Goal: Task Accomplishment & Management: Manage account settings

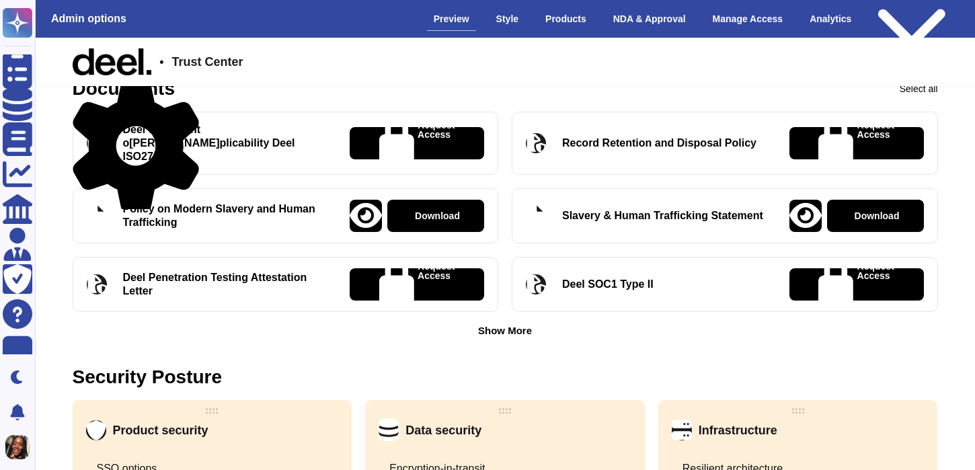
scroll to position [507, 0]
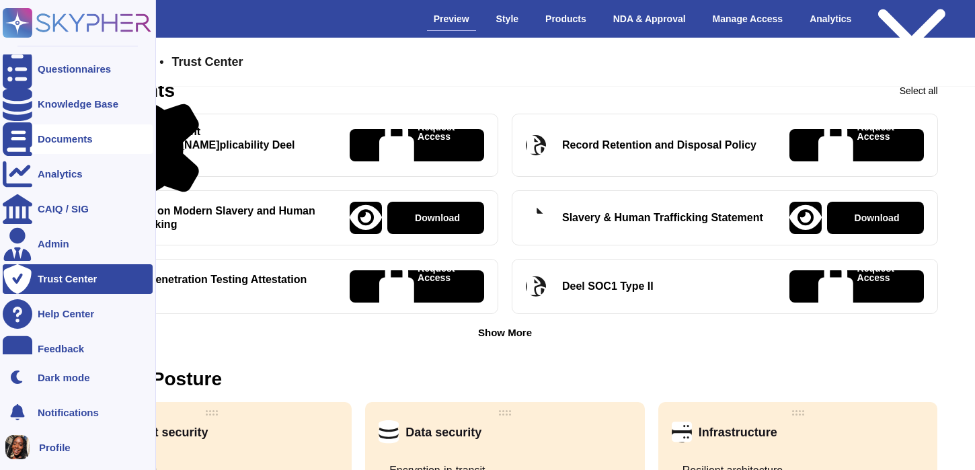
click at [45, 146] on div "Documents" at bounding box center [78, 139] width 150 height 30
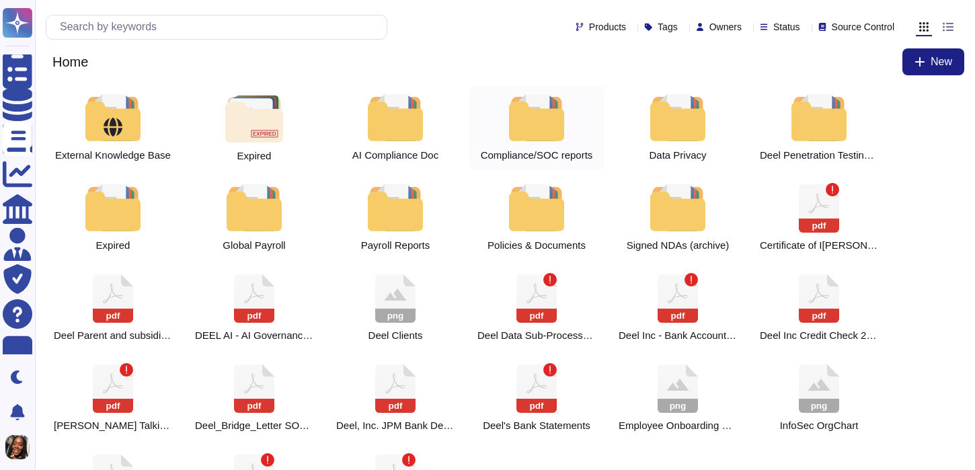
click at [539, 117] on div at bounding box center [536, 117] width 59 height 47
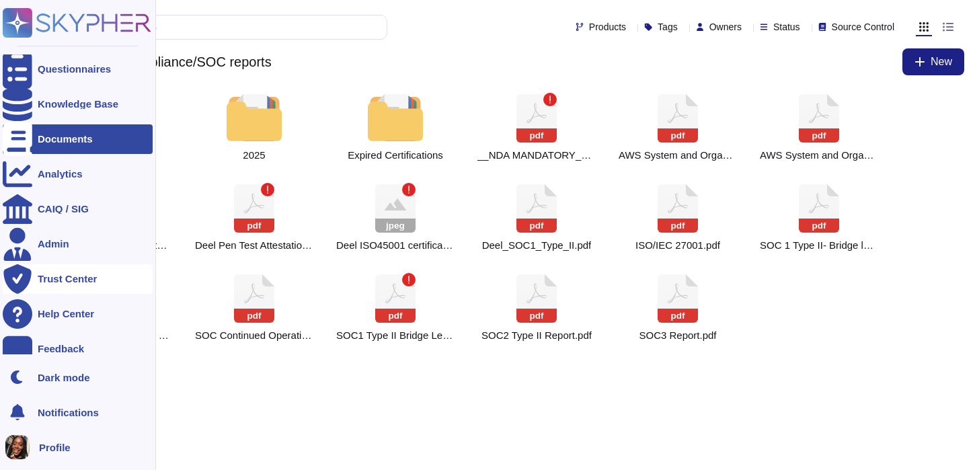
click at [54, 289] on div "Trust Center" at bounding box center [78, 279] width 150 height 30
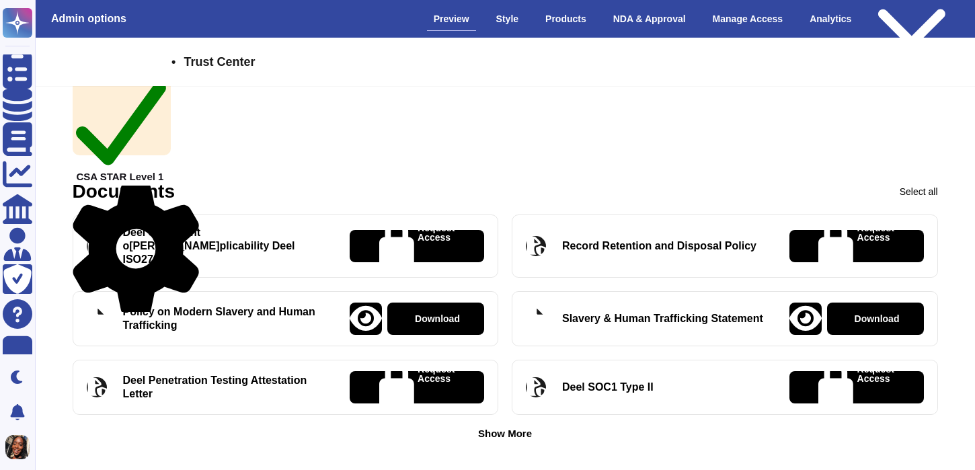
scroll to position [417, 0]
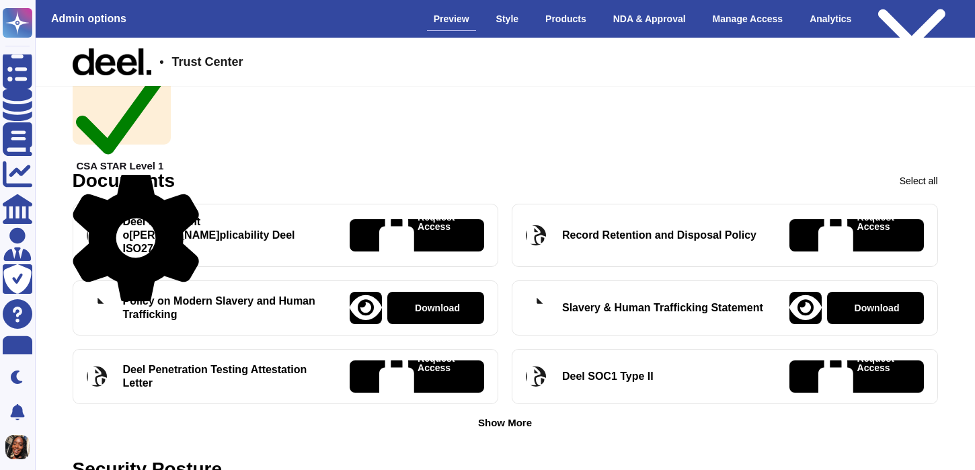
click at [485, 418] on div "Show More" at bounding box center [505, 423] width 54 height 10
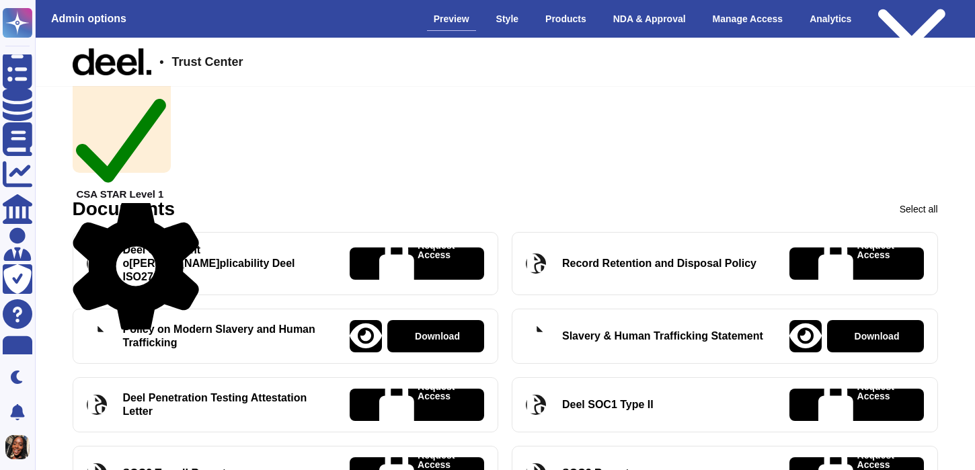
scroll to position [308, 0]
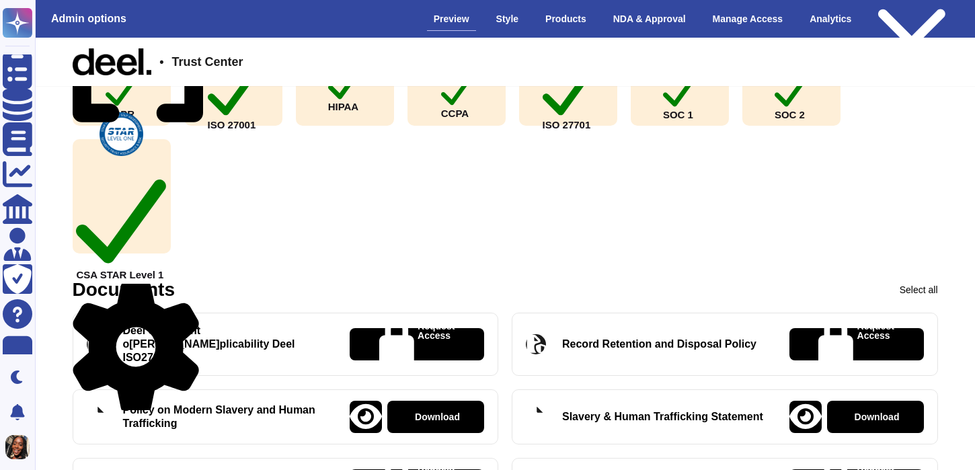
click at [190, 287] on icon at bounding box center [136, 347] width 126 height 134
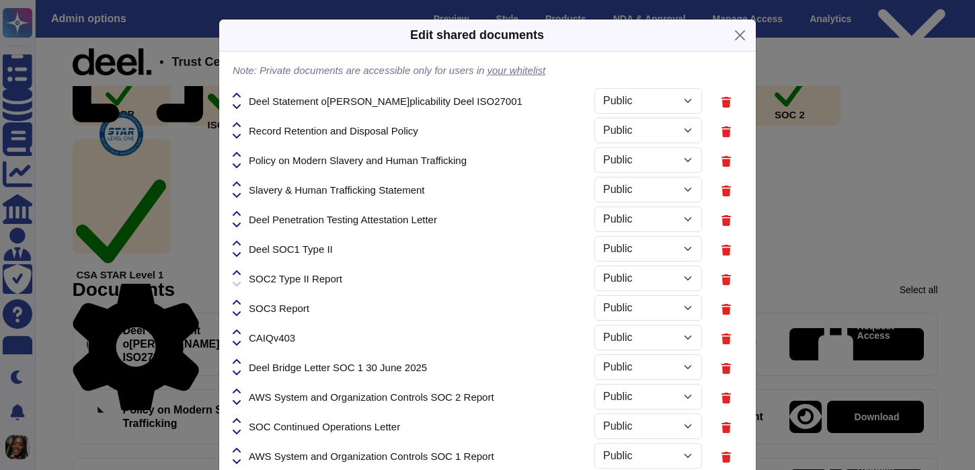
select select "PRIVATE"
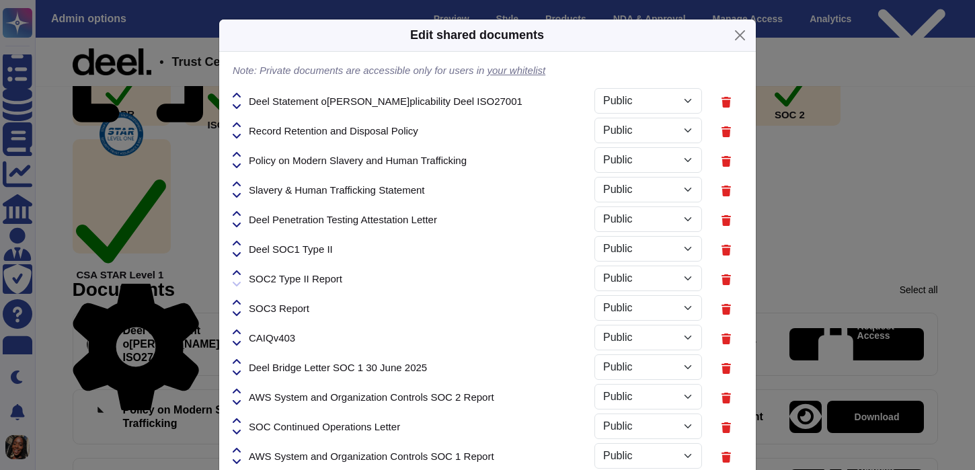
select select "PRIVATE"
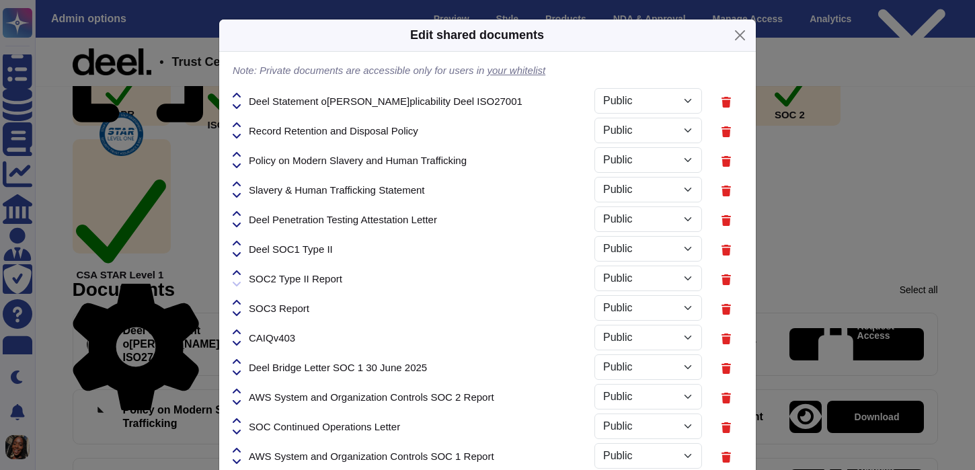
select select "PRIVATE"
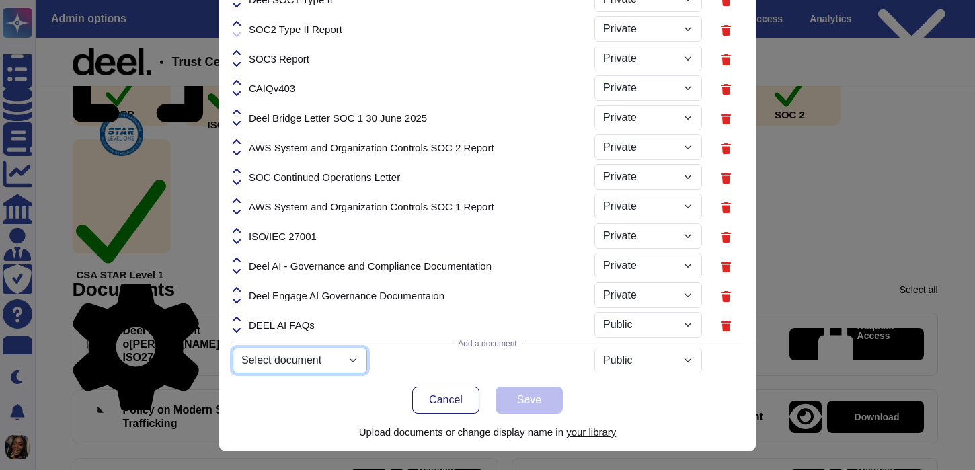
click at [337, 358] on select "Select document ISO 27001 Certificate.pdf Product_guide_Reports.pdf Netsuite_fo…" at bounding box center [300, 361] width 134 height 26
click at [233, 373] on select "Select document ISO 27001 Certificate.pdf Product_guide_Reports.pdf Netsuite_fo…" at bounding box center [300, 361] width 134 height 26
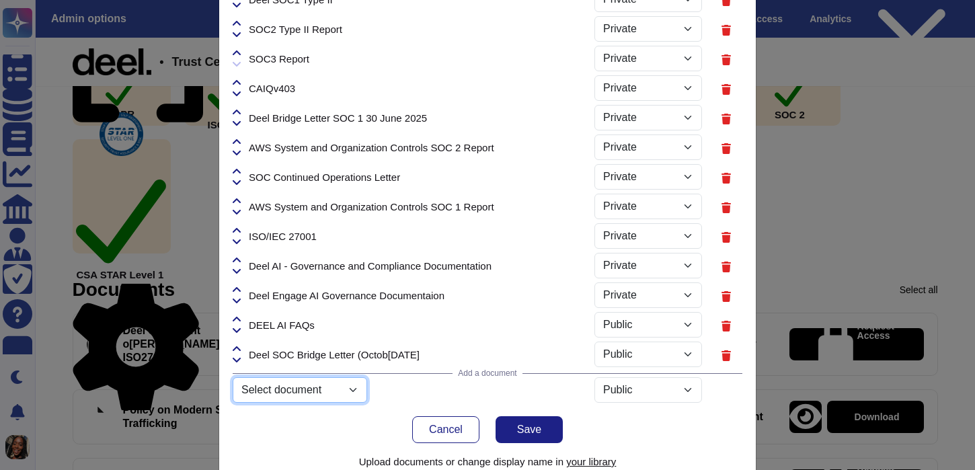
select select "68e38a6b1dd59e7b5482fd4a"
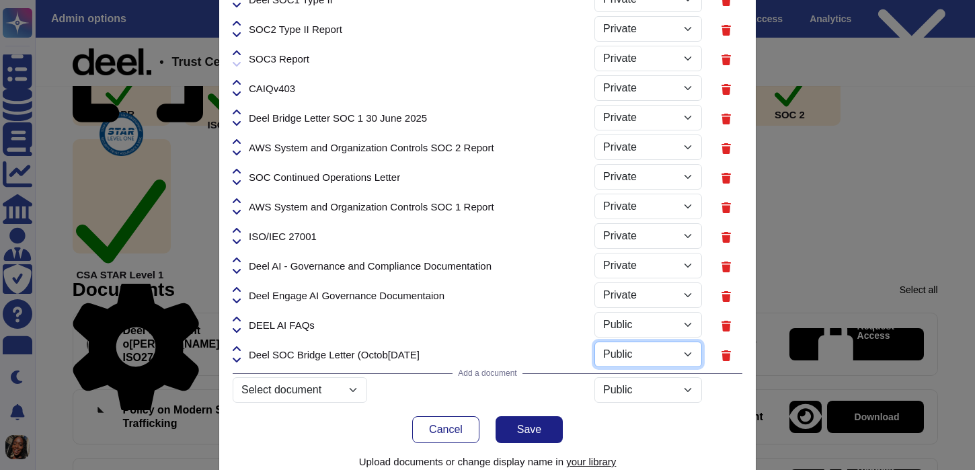
click at [689, 354] on select "Public Private" at bounding box center [648, 355] width 108 height 26
click at [594, 342] on select "Public Private" at bounding box center [648, 355] width 108 height 26
select select "PRIVATE"
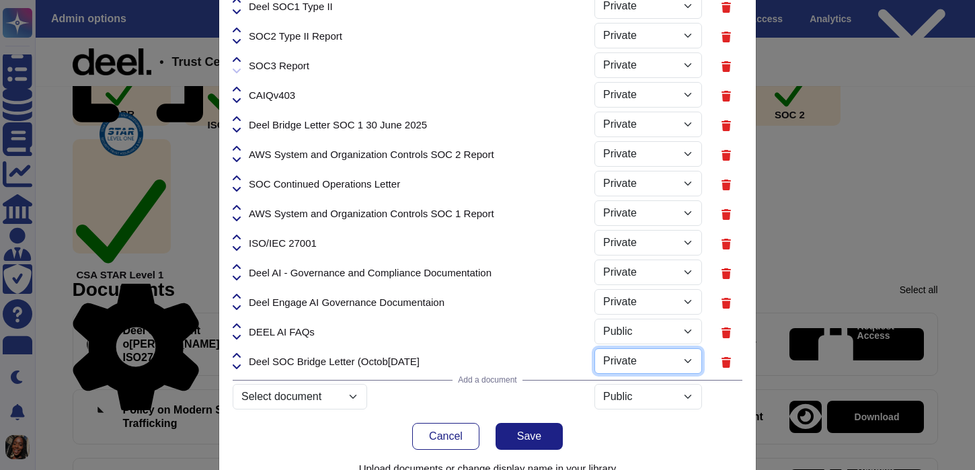
scroll to position [279, 0]
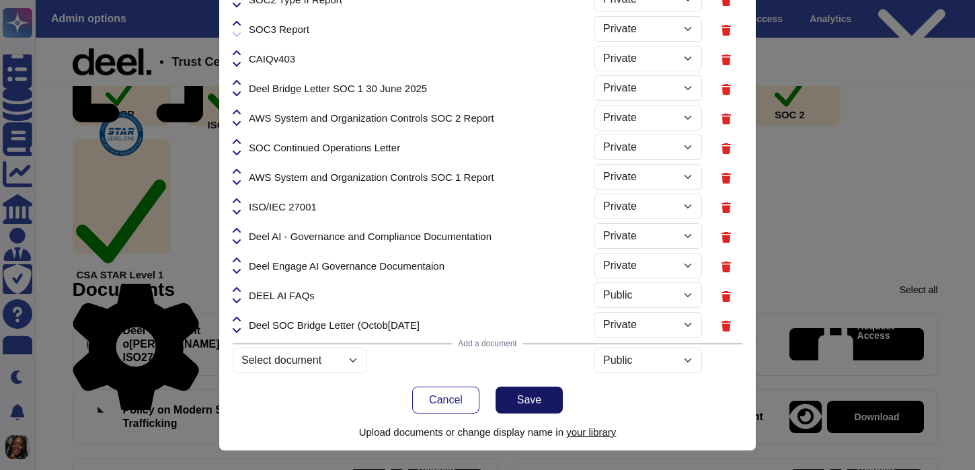
click at [545, 399] on button "Save" at bounding box center [529, 400] width 67 height 27
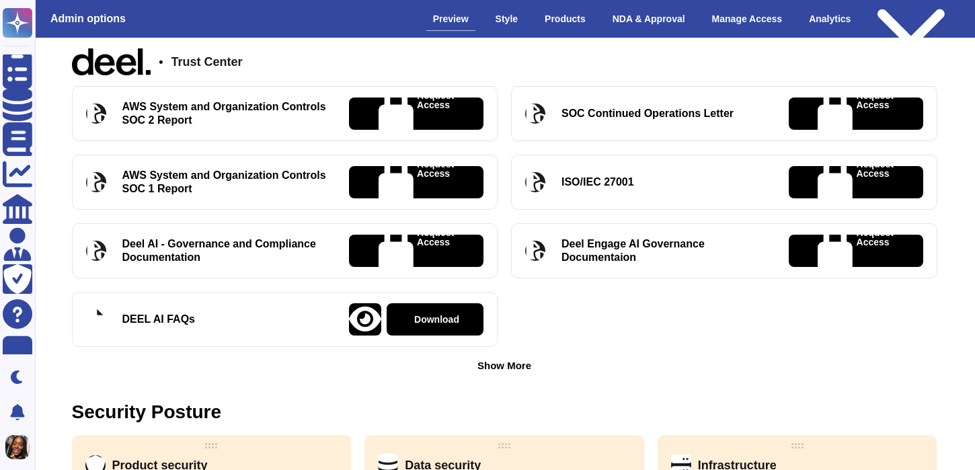
scroll to position [889, 1]
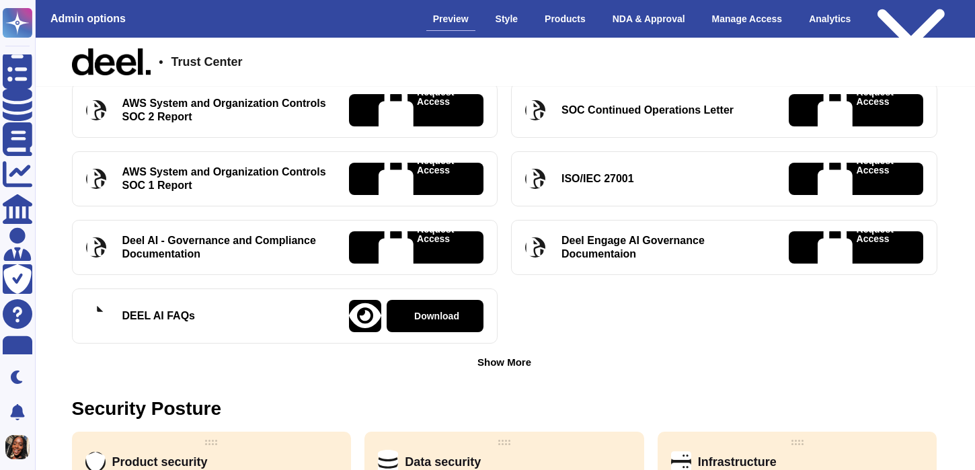
click at [500, 357] on div "Show More" at bounding box center [504, 362] width 54 height 10
